Goal: Check status

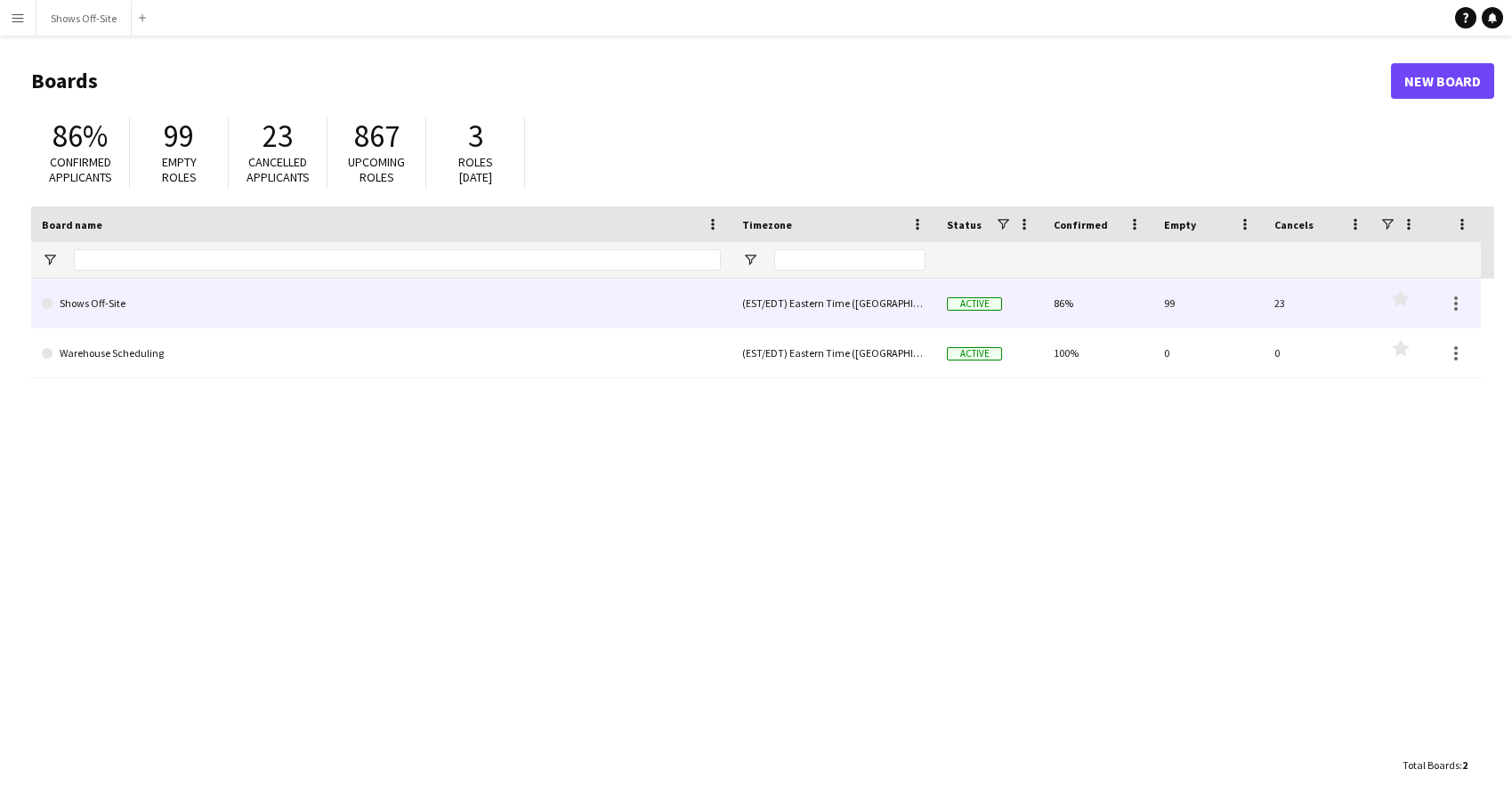
click at [96, 298] on link "Shows Off-Site" at bounding box center [381, 303] width 679 height 50
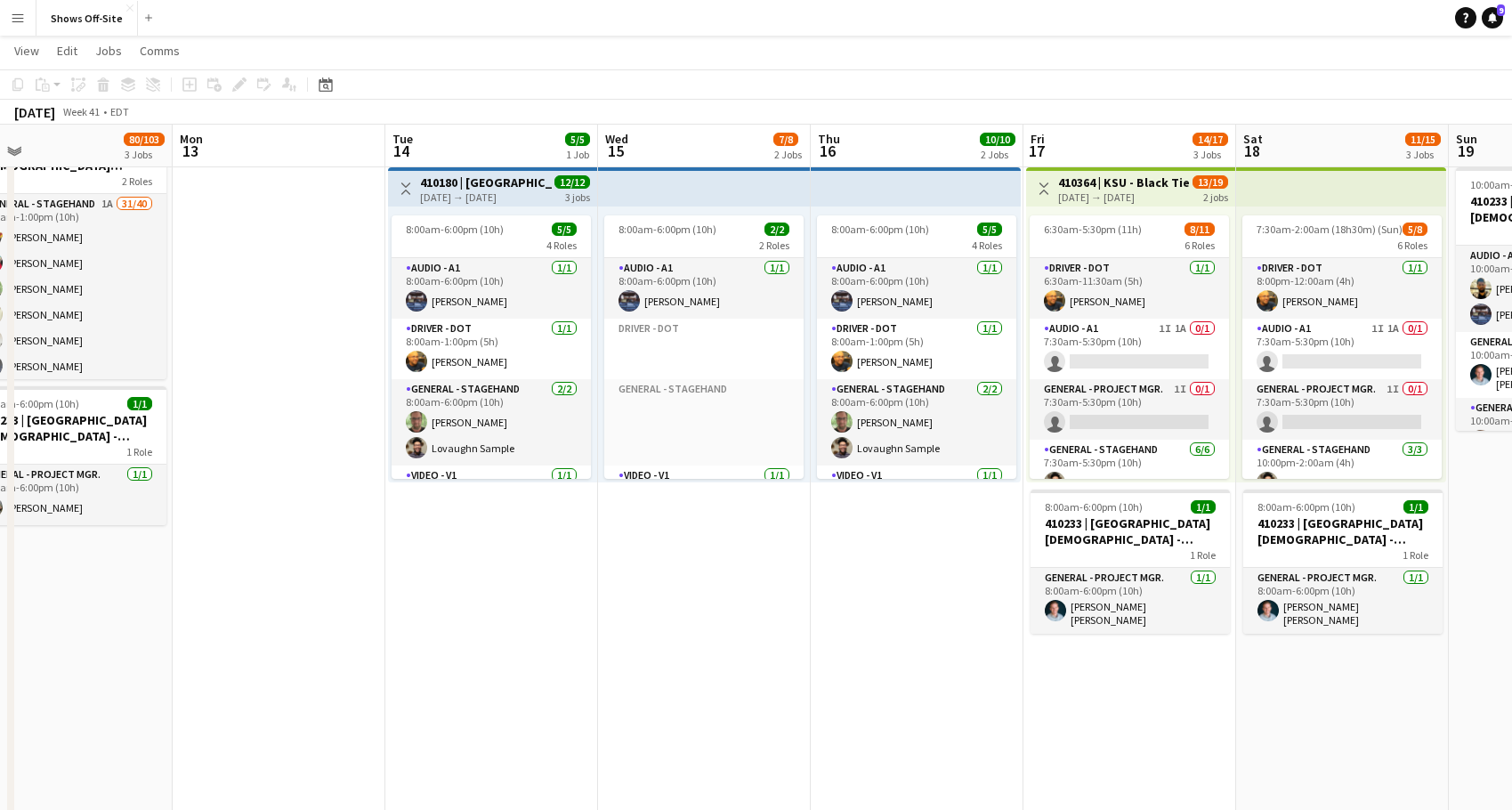
scroll to position [24, 0]
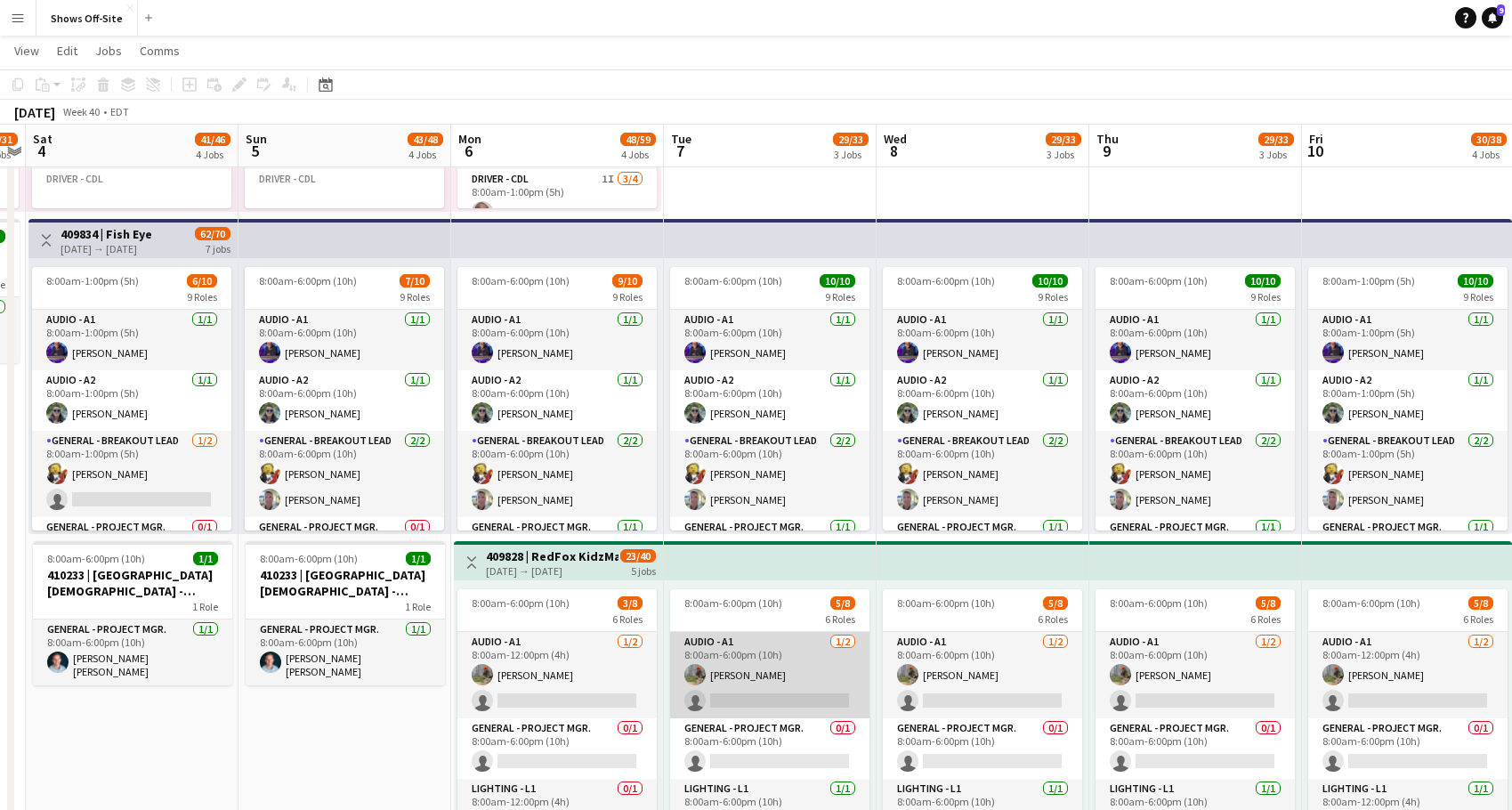
click at [769, 653] on app-card-role "Audio - A1 [DATE] 8:00am-6:00pm (10h) [PERSON_NAME] single-neutral-actions" at bounding box center [770, 675] width 199 height 86
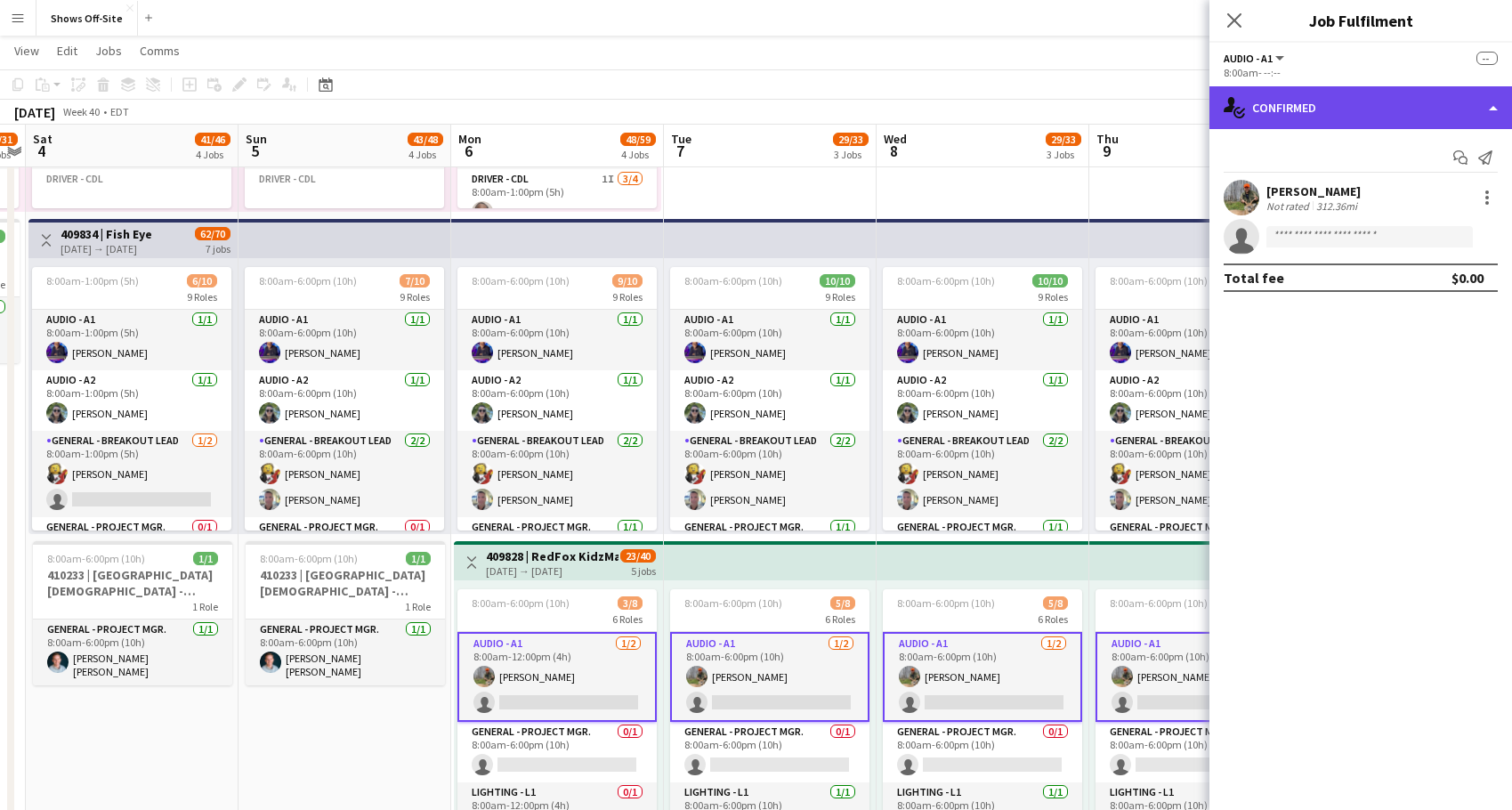
click at [1484, 118] on div "single-neutral-actions-check-2 Confirmed" at bounding box center [1361, 107] width 303 height 43
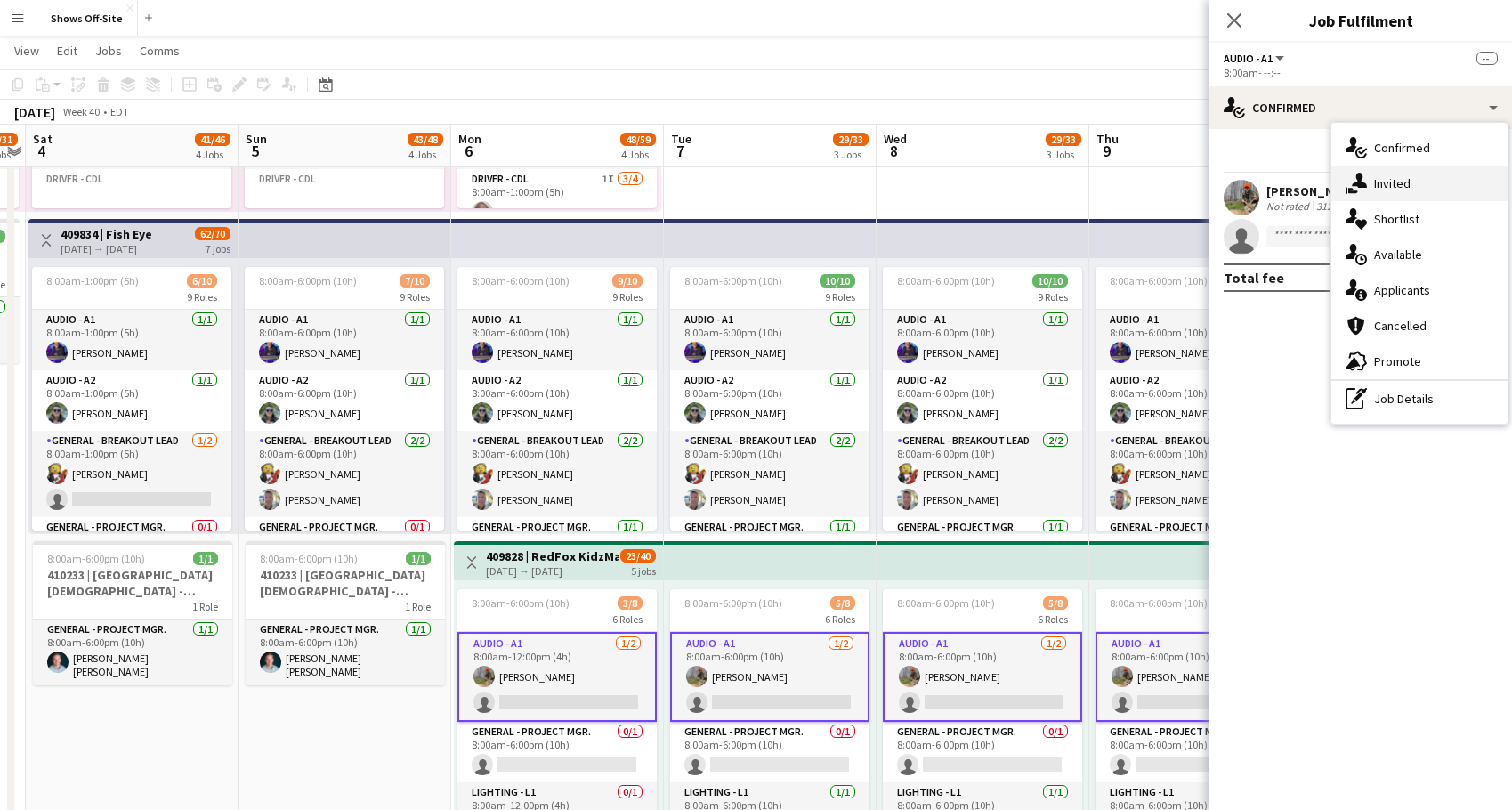
click at [1447, 175] on div "single-neutral-actions-share-1 Invited" at bounding box center [1420, 183] width 177 height 36
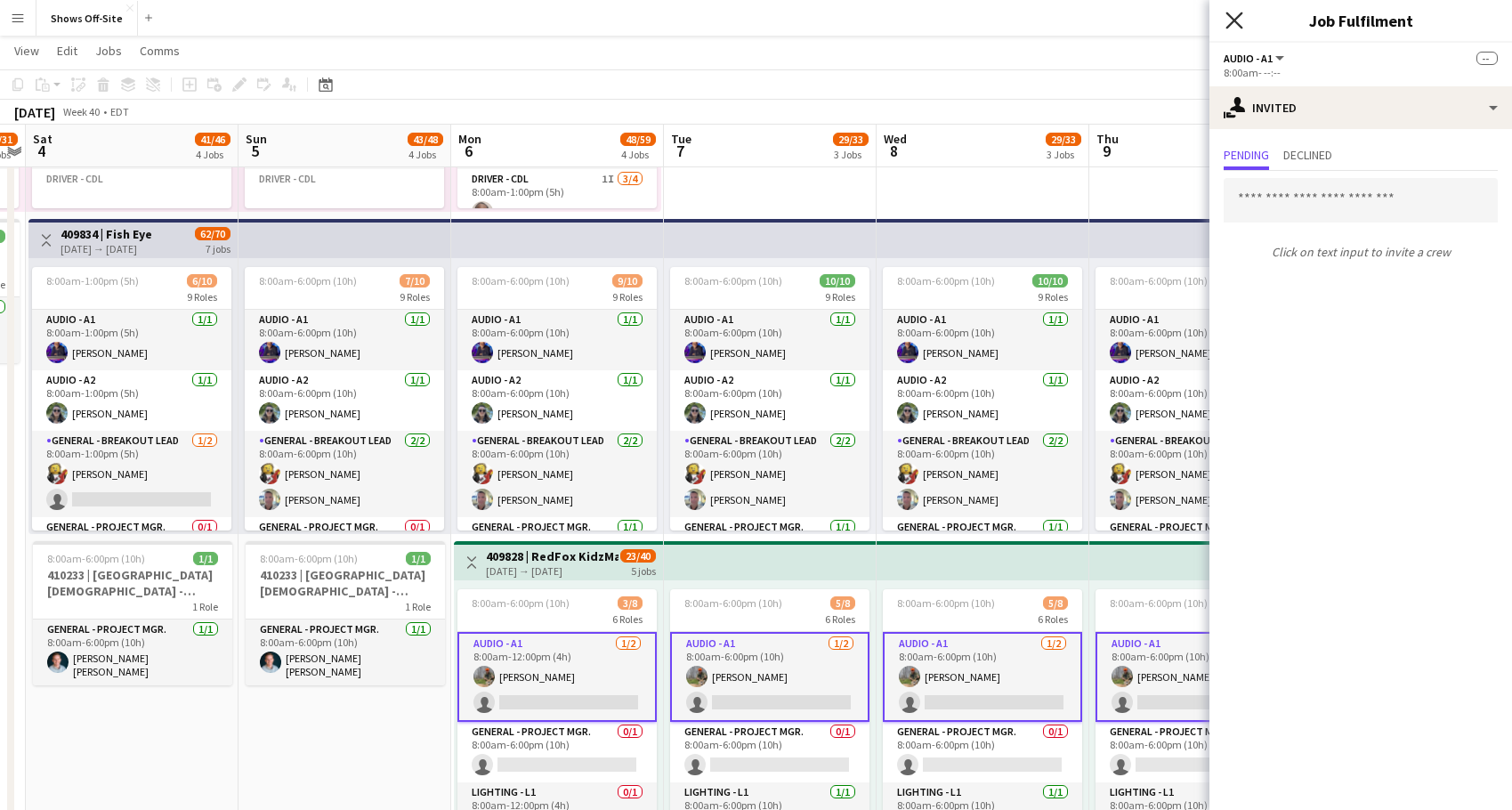
click at [1232, 17] on icon at bounding box center [1234, 20] width 17 height 17
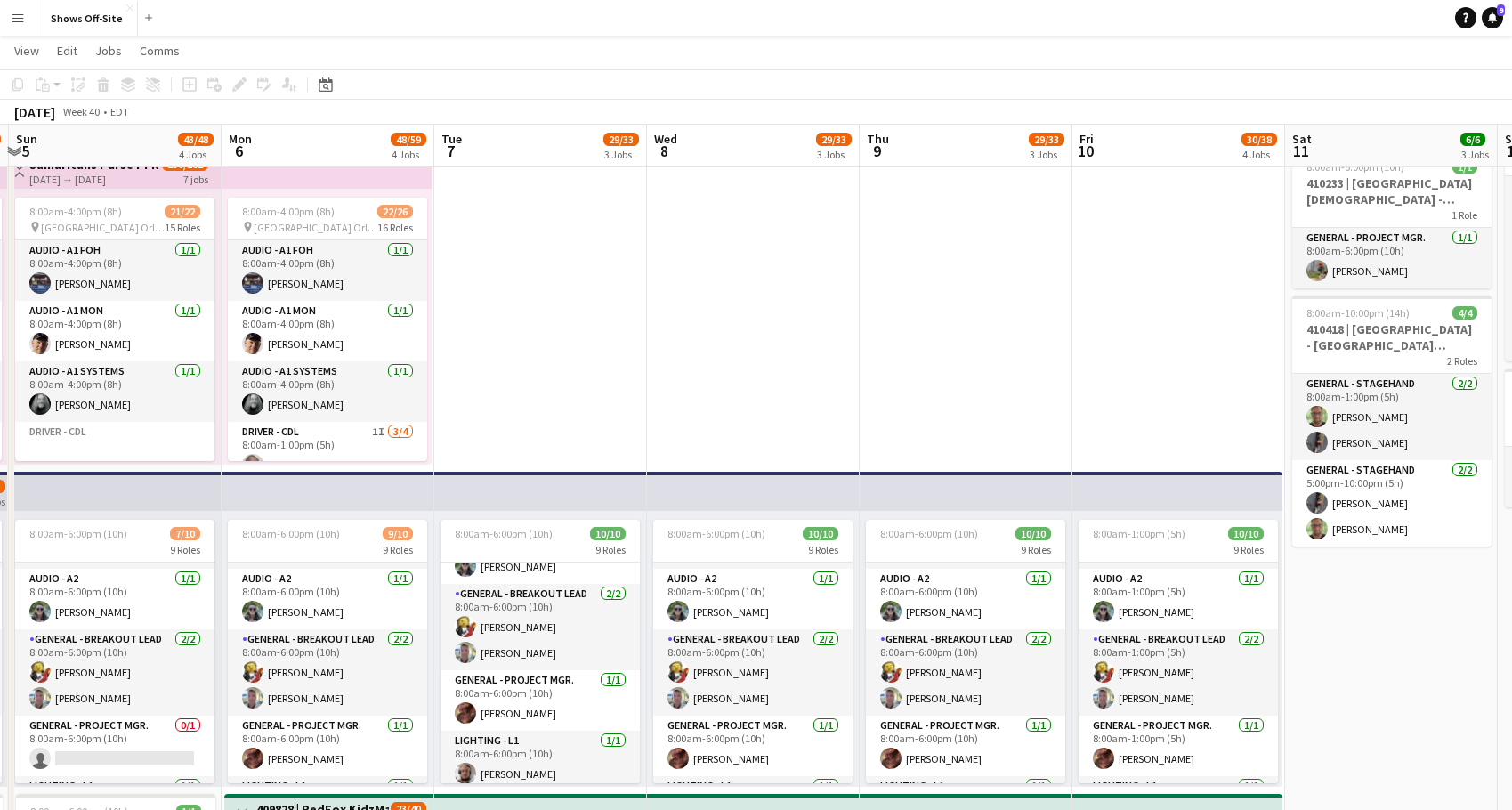
scroll to position [123, 0]
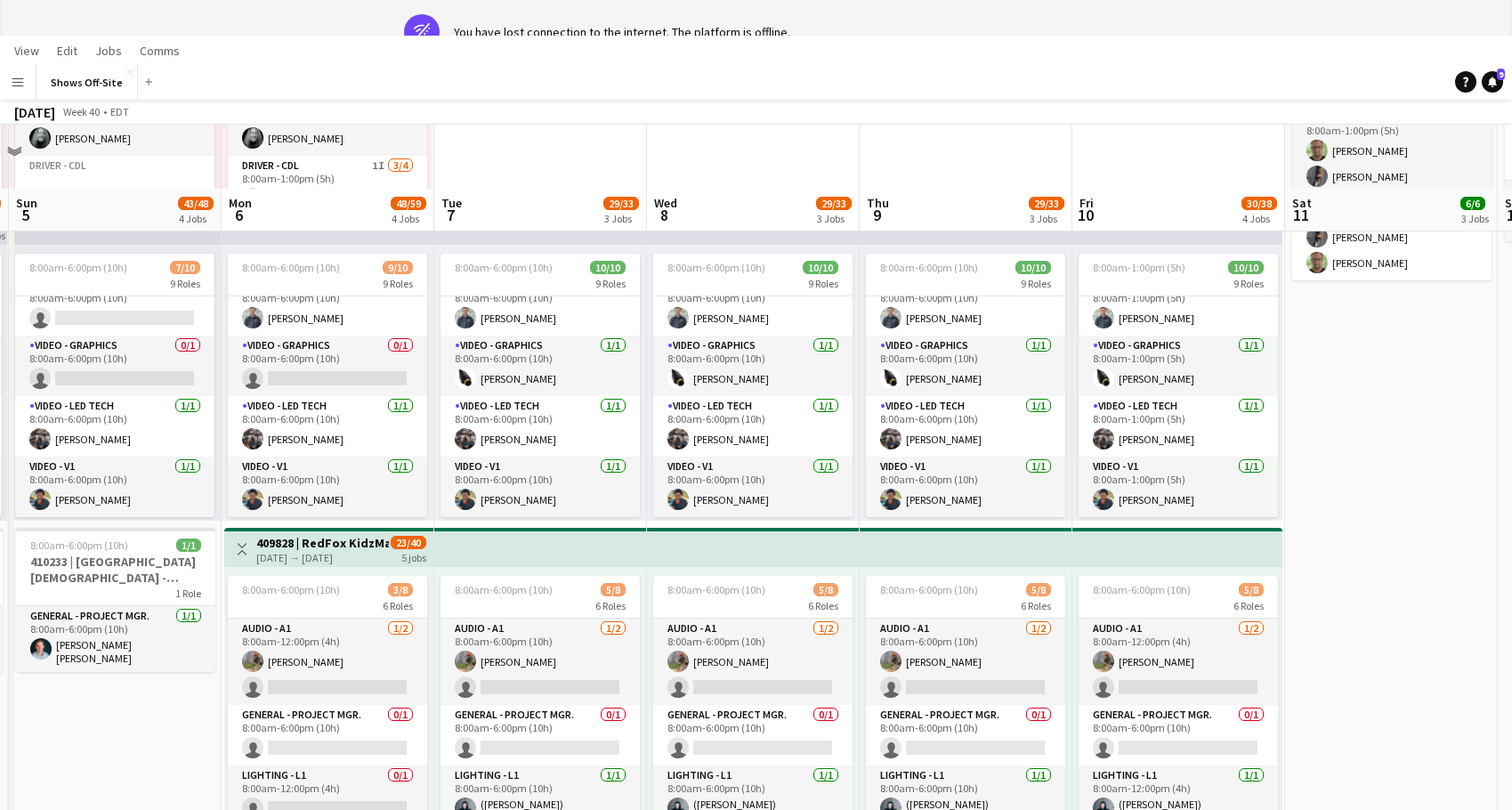
click at [965, 84] on app-navbar "Menu Boards Boards Boards All jobs Status Workforce Workforce My Workforce Recr…" at bounding box center [756, 82] width 1512 height 36
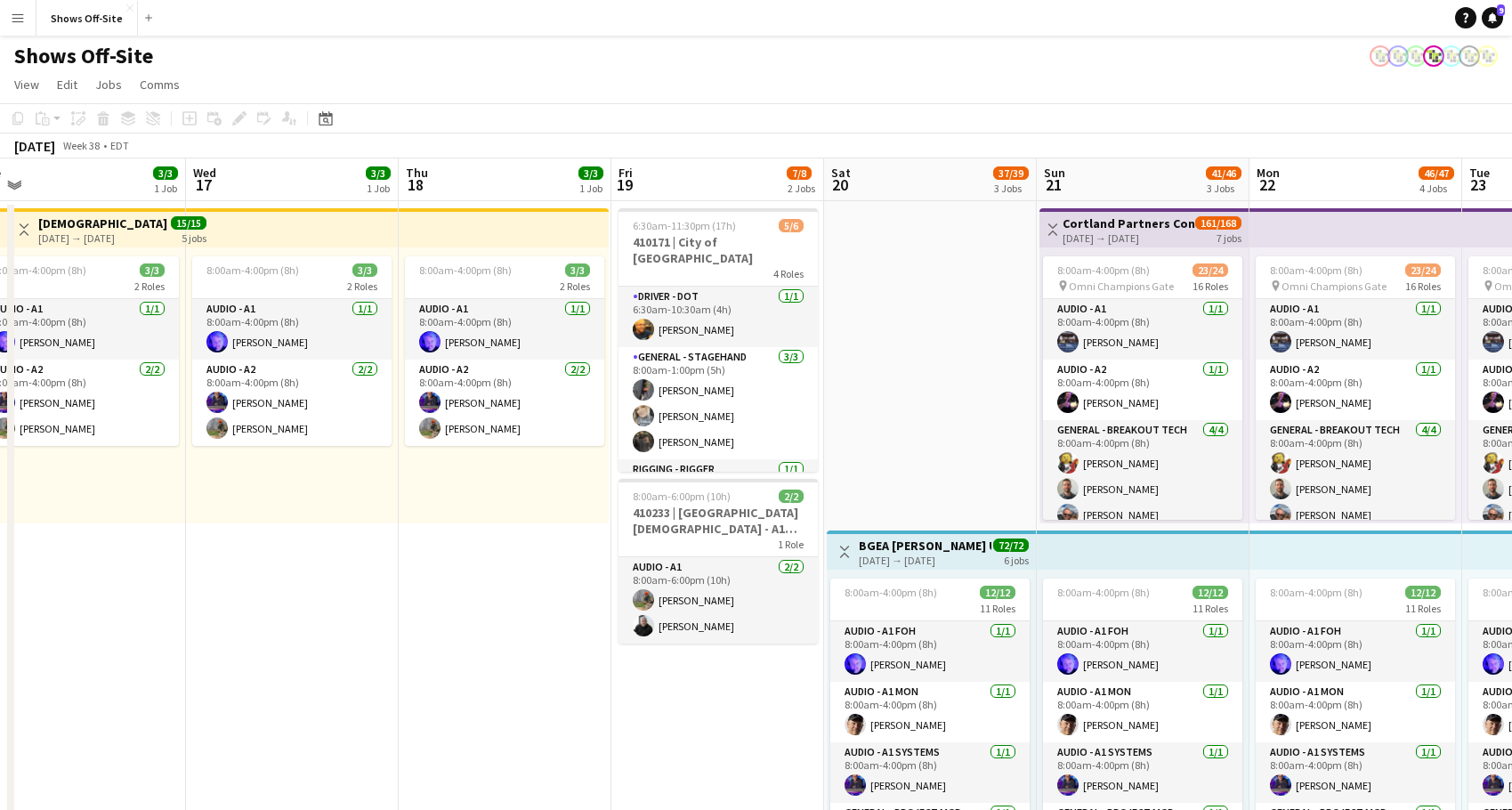
scroll to position [4, 0]
